Goal: Transaction & Acquisition: Book appointment/travel/reservation

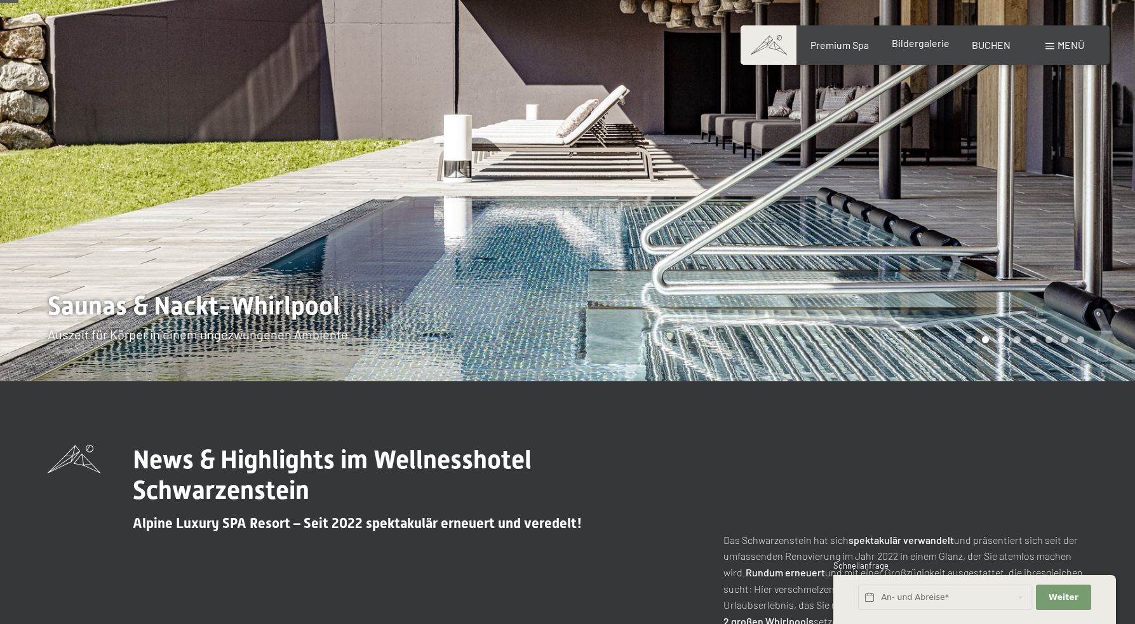
click at [935, 46] on span "Bildergalerie" at bounding box center [921, 43] width 58 height 12
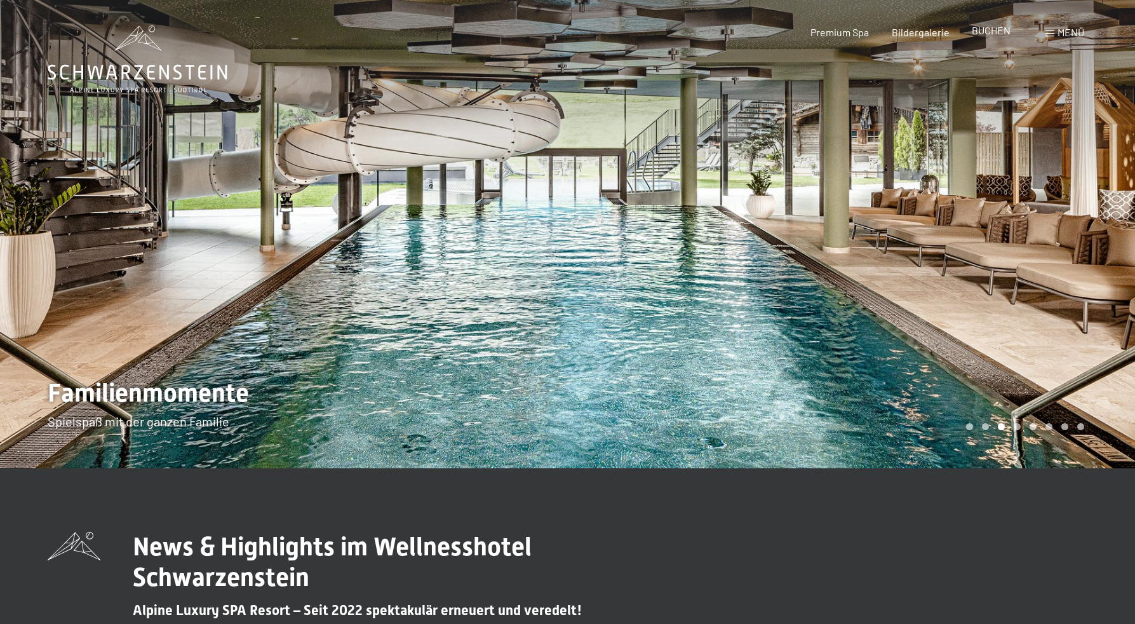
click at [996, 32] on span "BUCHEN" at bounding box center [991, 30] width 39 height 12
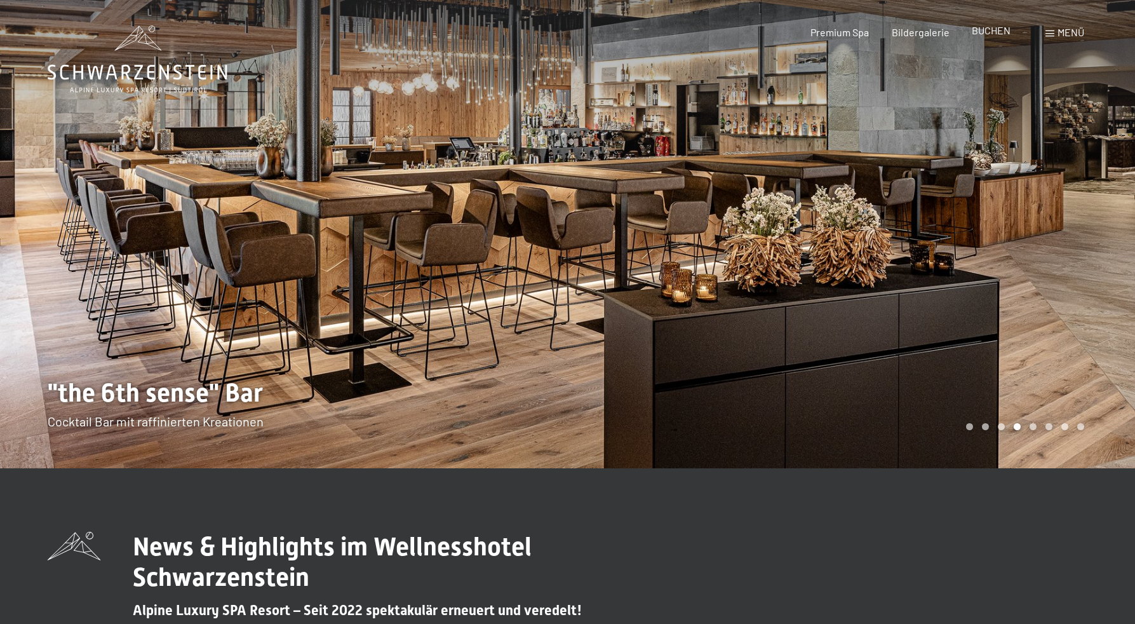
click at [987, 30] on span "BUCHEN" at bounding box center [991, 30] width 39 height 12
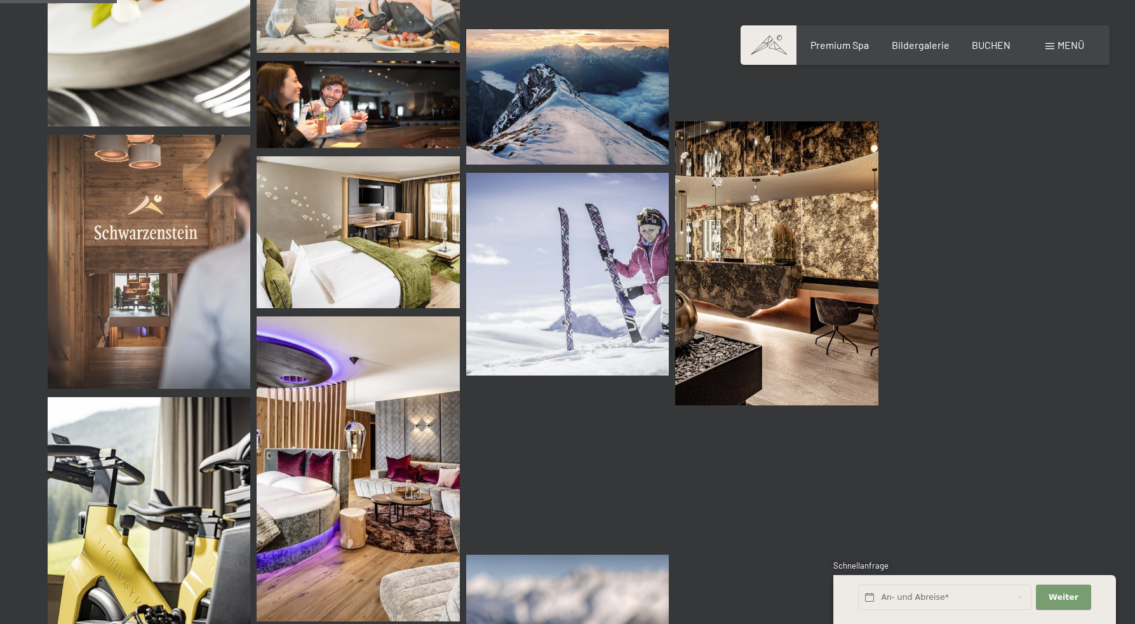
scroll to position [1650, 0]
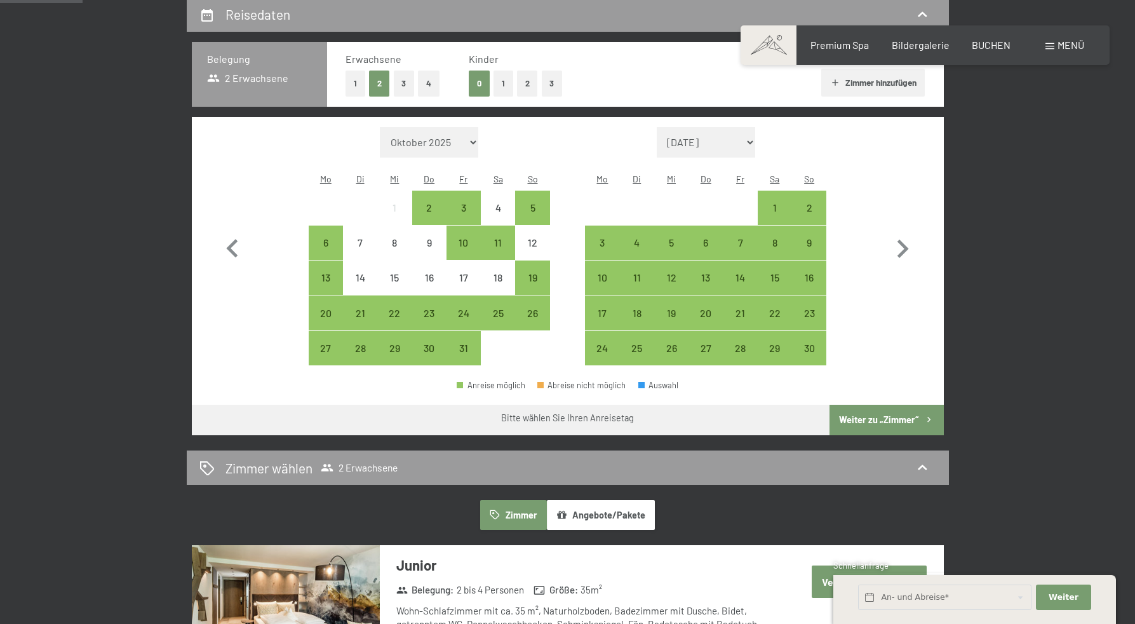
scroll to position [307, 0]
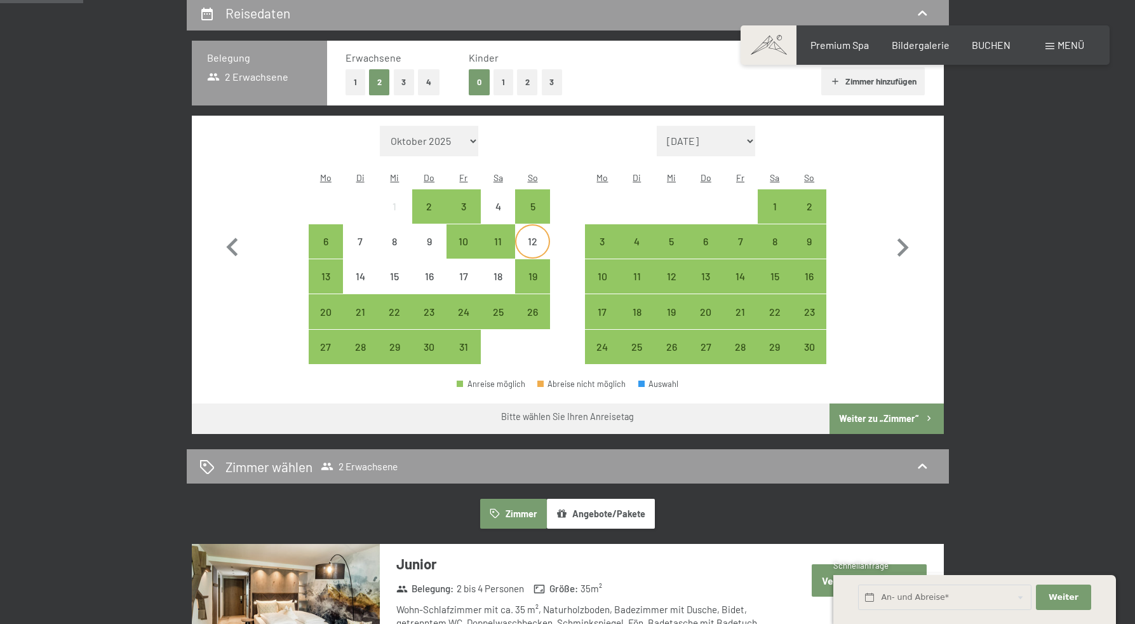
click at [534, 236] on div "12" at bounding box center [532, 252] width 32 height 32
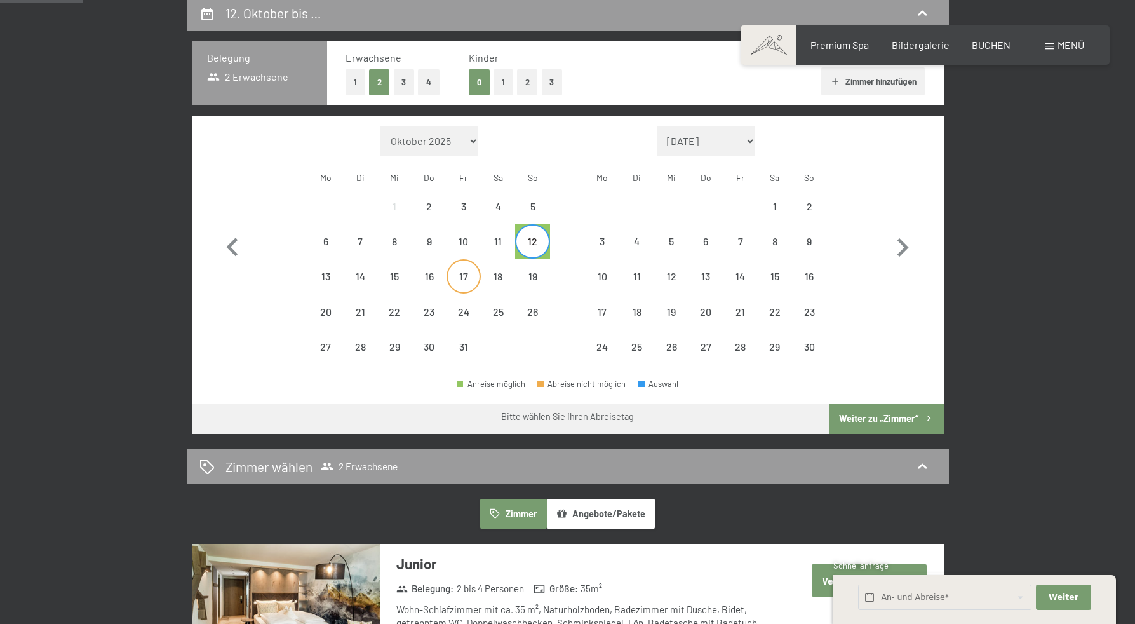
click at [468, 271] on div "17" at bounding box center [464, 287] width 32 height 32
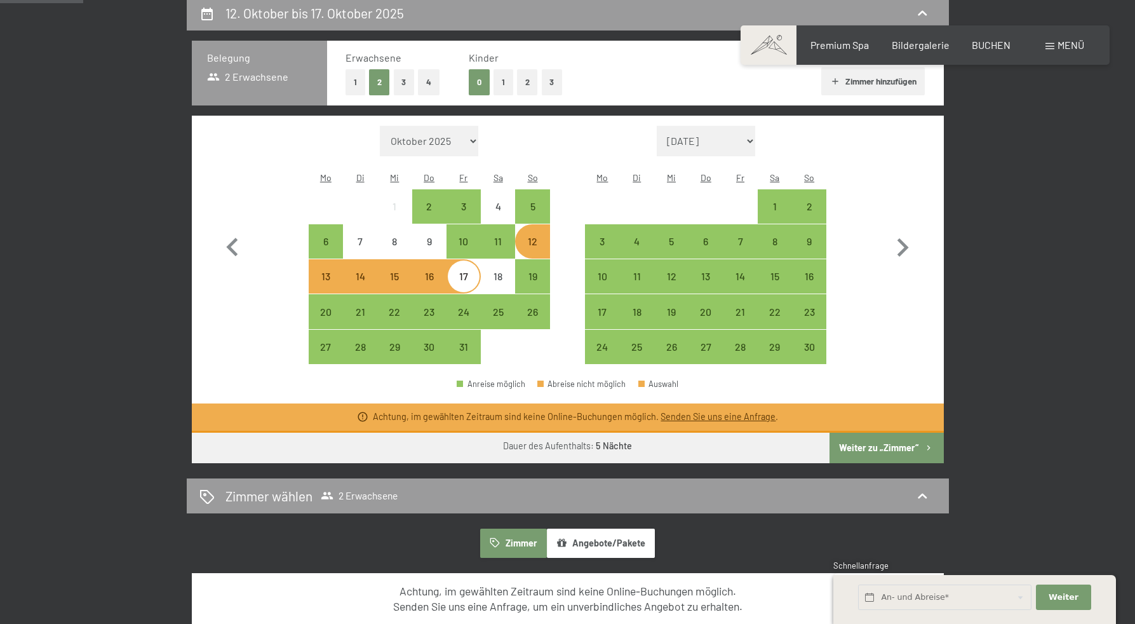
click at [874, 433] on button "Weiter zu „Zimmer“" at bounding box center [887, 448] width 114 height 30
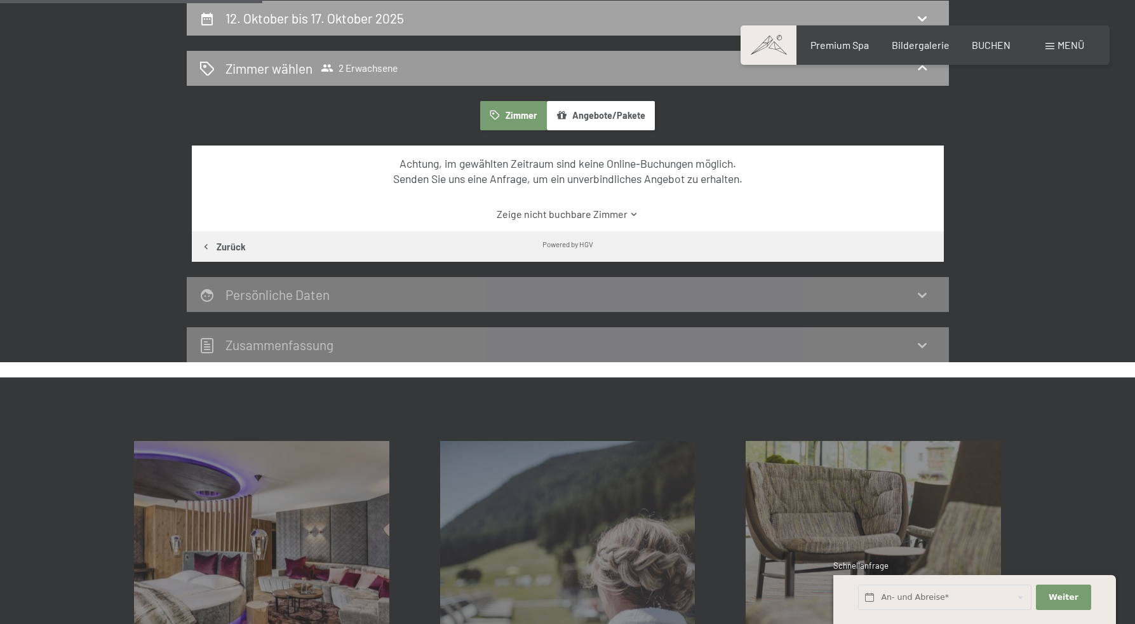
click at [382, 20] on h2 "12. Oktober bis 17. Oktober 2025" at bounding box center [315, 18] width 179 height 16
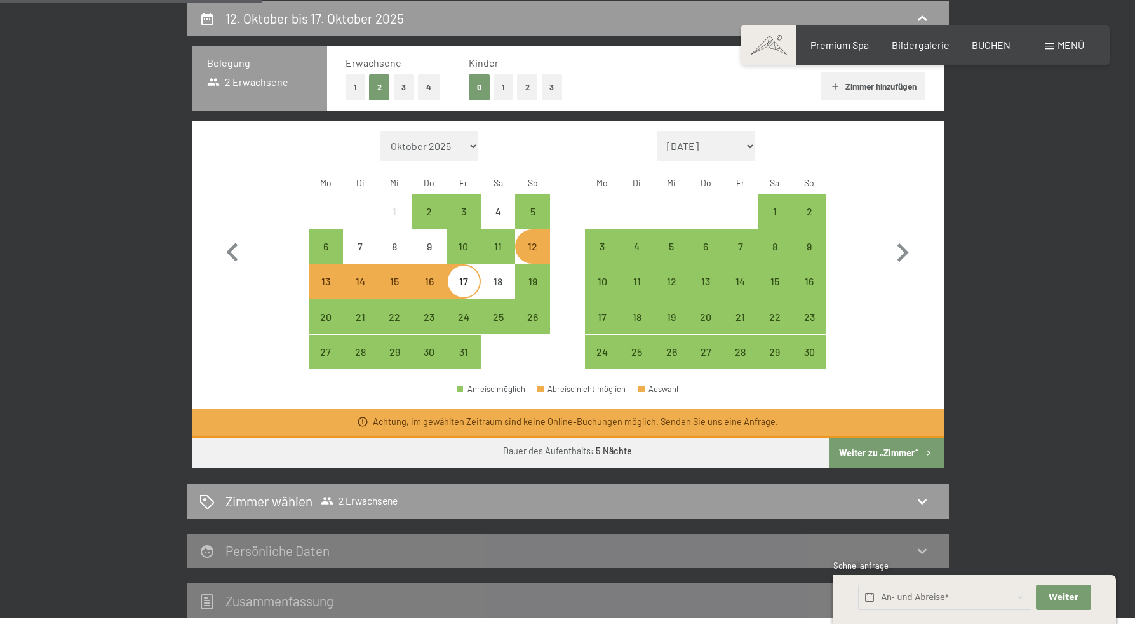
click at [325, 276] on div "13" at bounding box center [326, 292] width 32 height 32
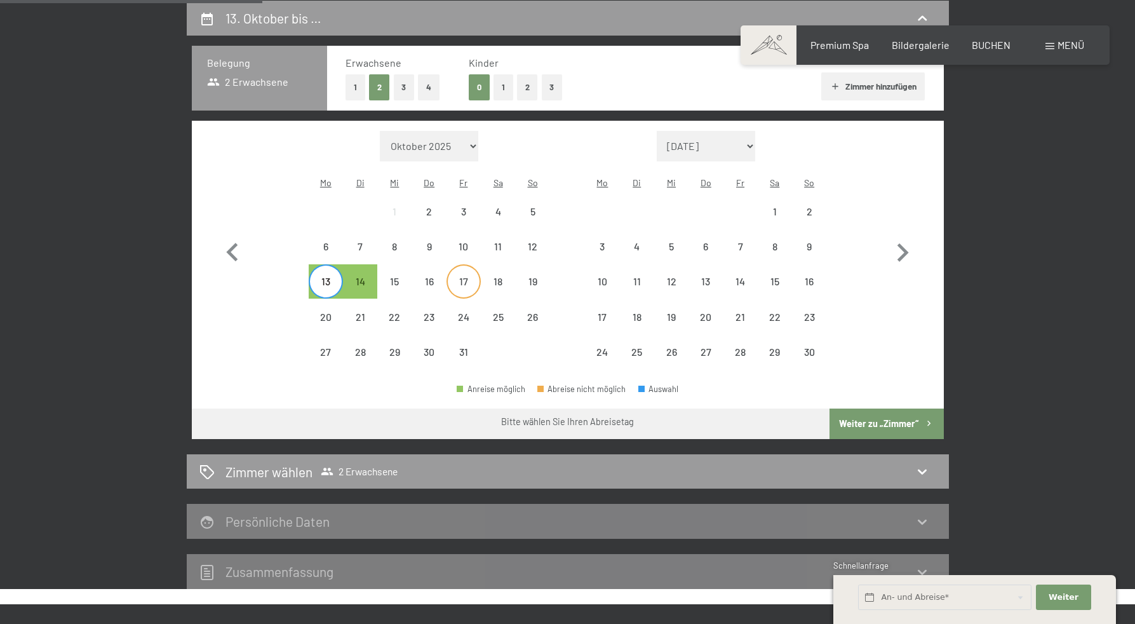
click at [464, 276] on div "17" at bounding box center [464, 292] width 32 height 32
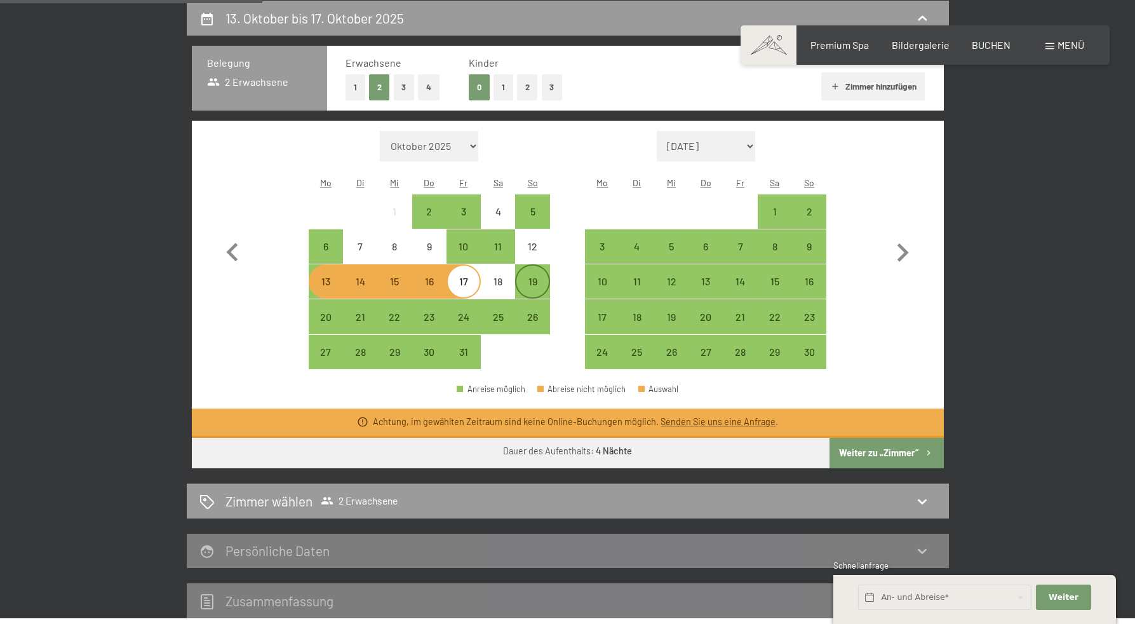
click at [530, 276] on div "19" at bounding box center [532, 292] width 32 height 32
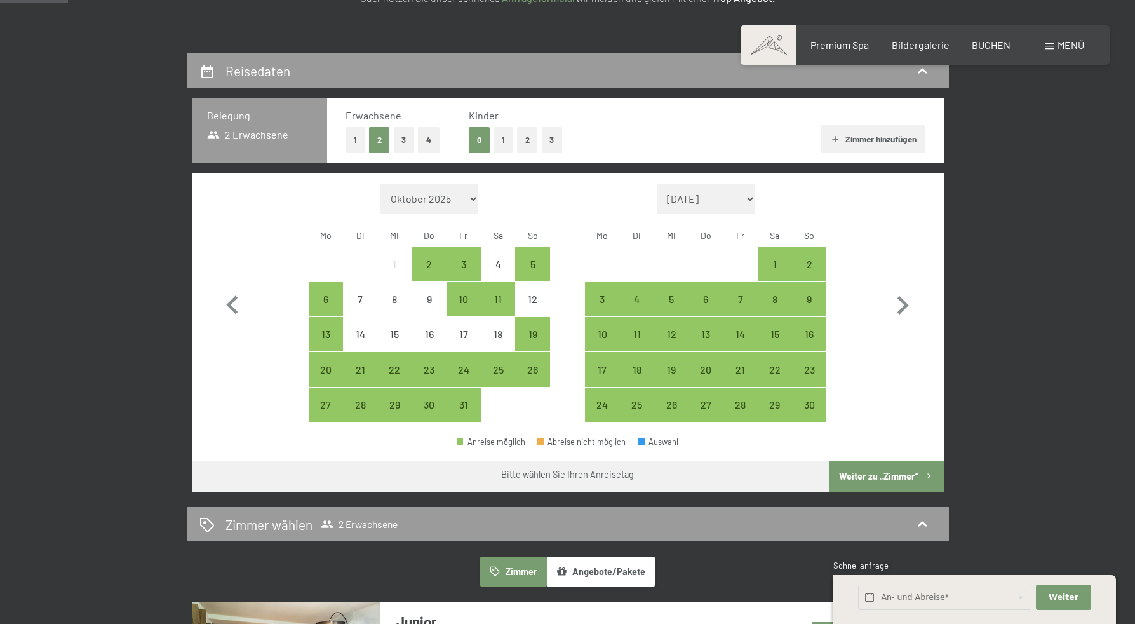
scroll to position [250, 0]
